Goal: Use online tool/utility: Utilize a website feature to perform a specific function

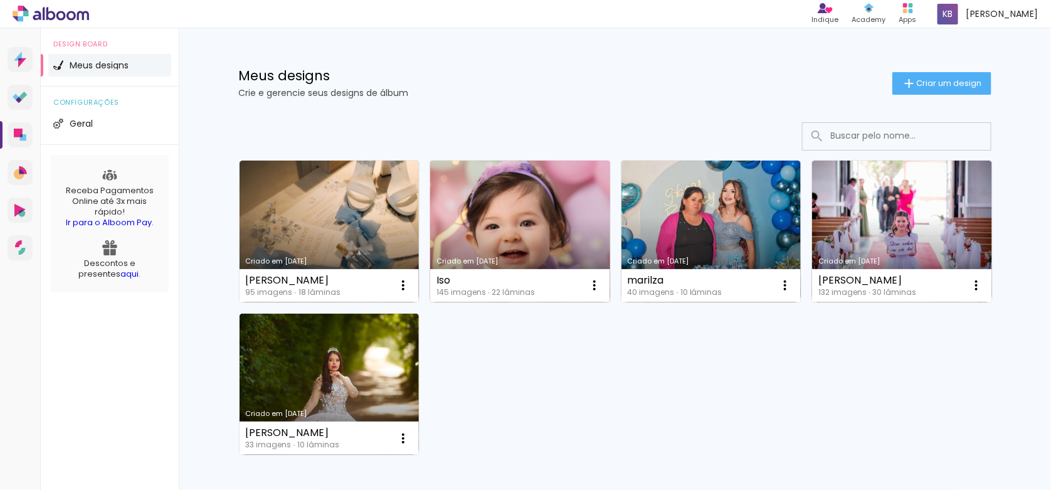
click at [526, 206] on link "Criado em [DATE]" at bounding box center [520, 232] width 180 height 142
